Goal: Information Seeking & Learning: Find specific page/section

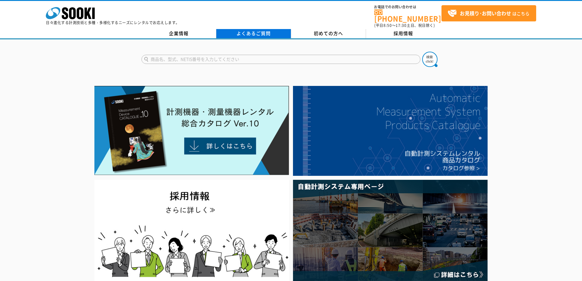
click at [245, 31] on link "よくあるご質問" at bounding box center [253, 33] width 75 height 9
click at [401, 35] on div "企業情報 よくあるご質問 初めての方へ 採用情報" at bounding box center [291, 34] width 582 height 10
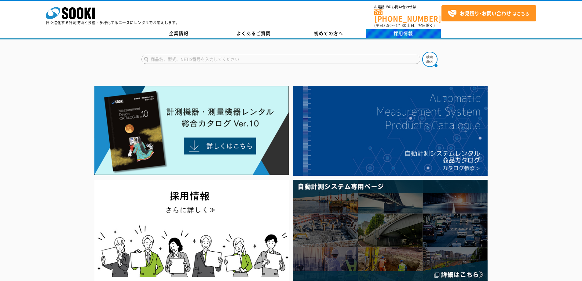
click at [403, 30] on link "採用情報" at bounding box center [403, 33] width 75 height 9
